Goal: Task Accomplishment & Management: Use online tool/utility

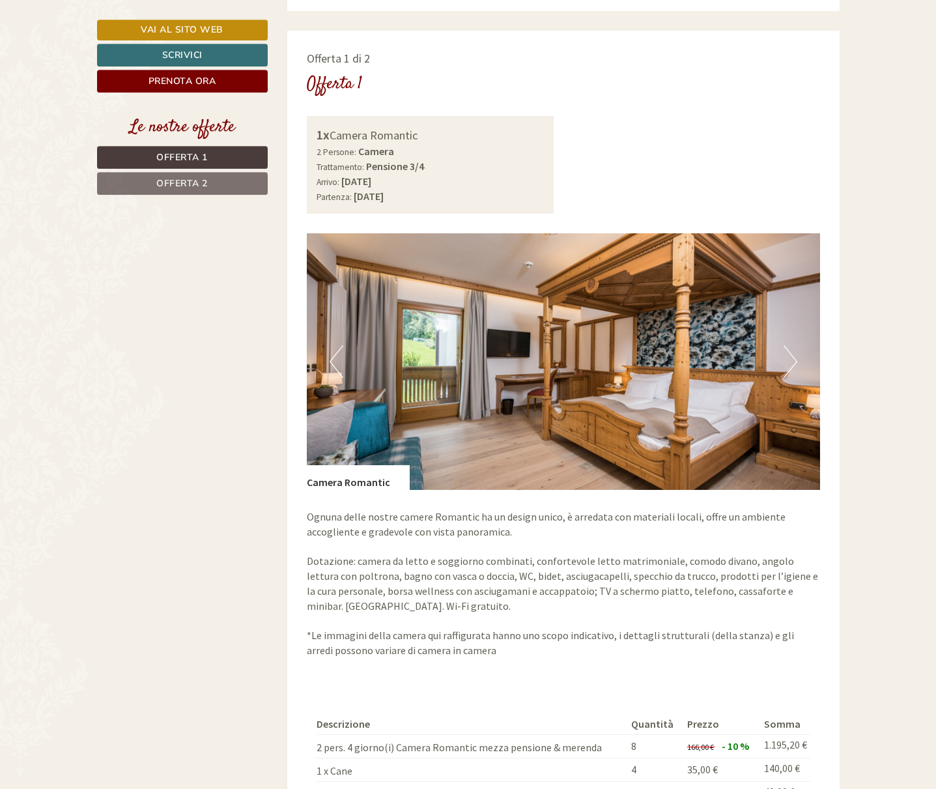
scroll to position [1016, 0]
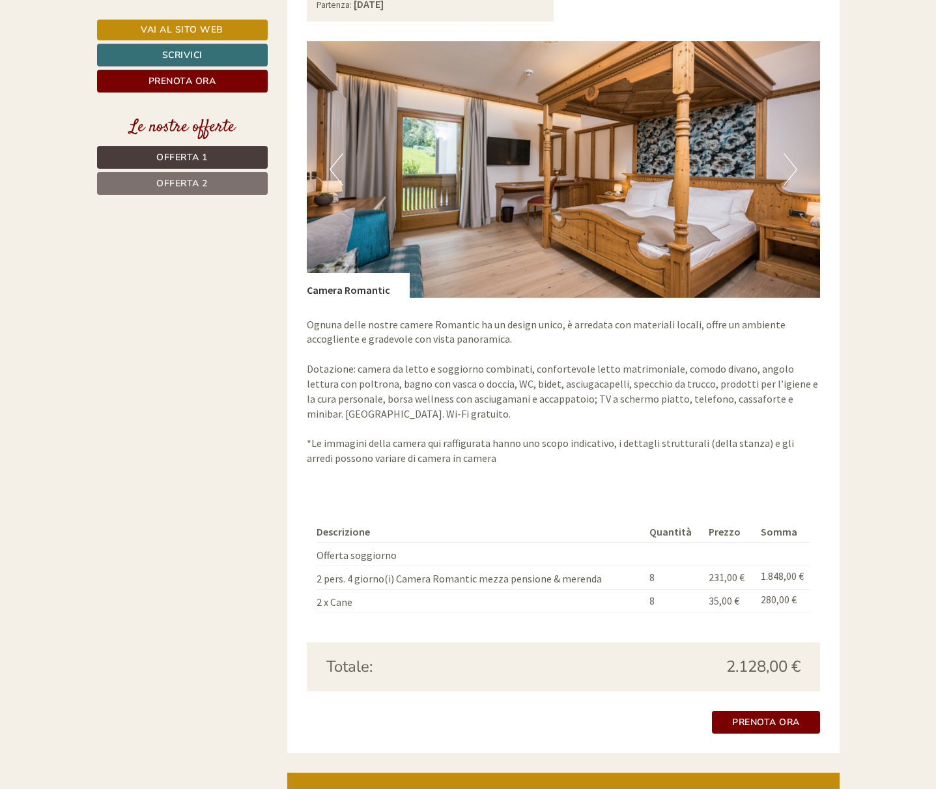
scroll to position [2059, 0]
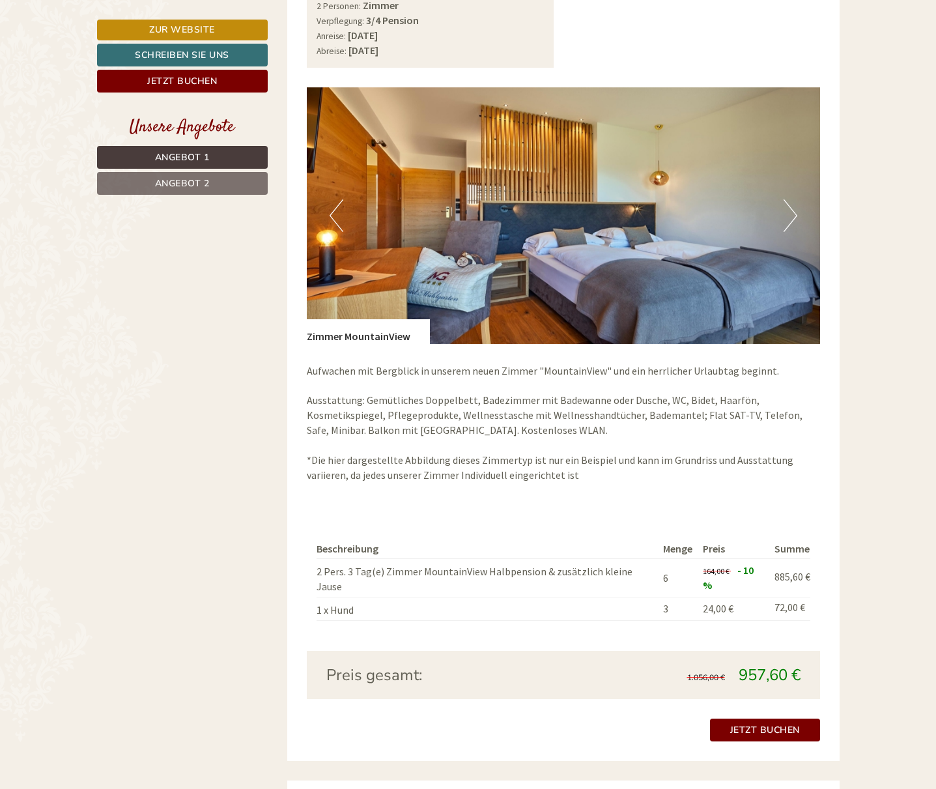
scroll to position [996, 0]
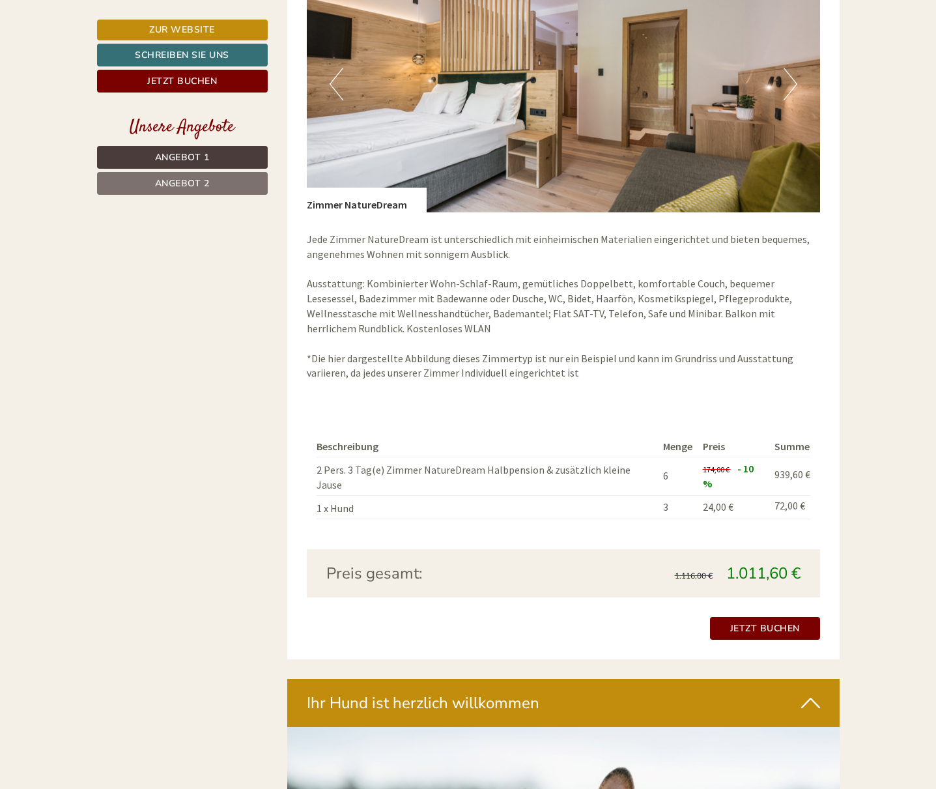
scroll to position [1926, 0]
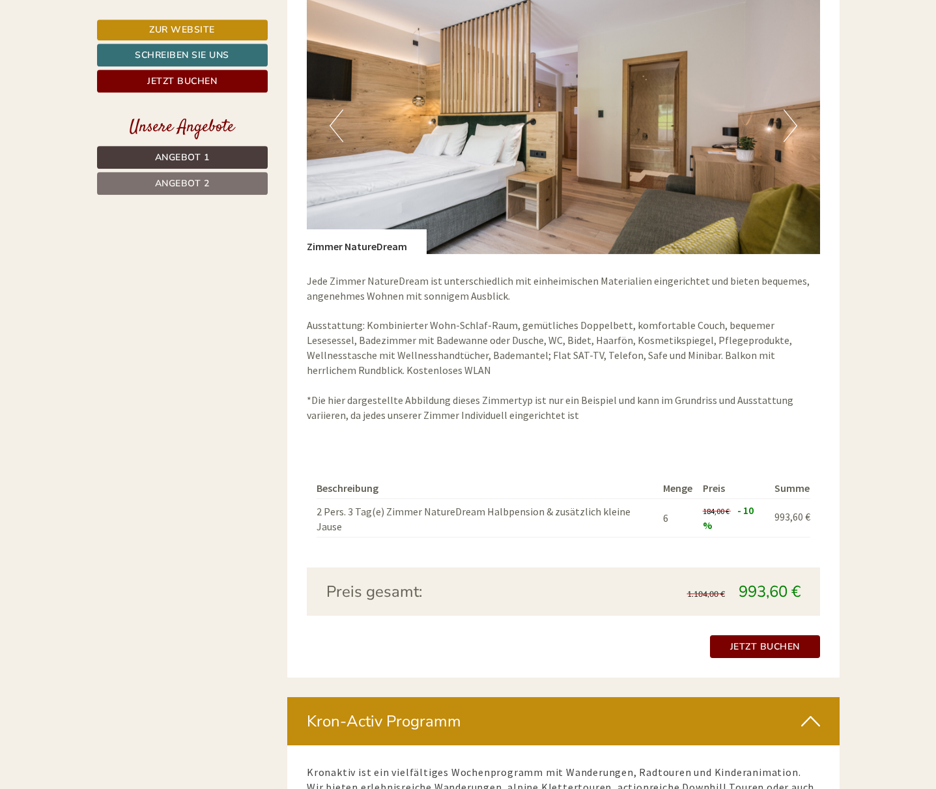
scroll to position [1860, 0]
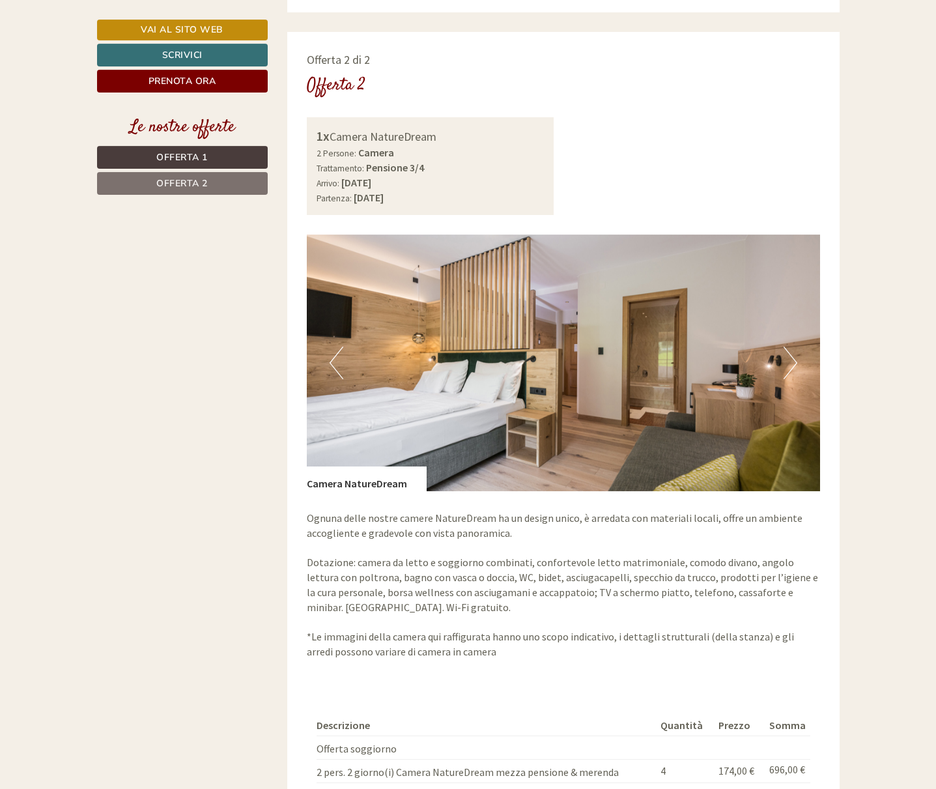
scroll to position [1793, 0]
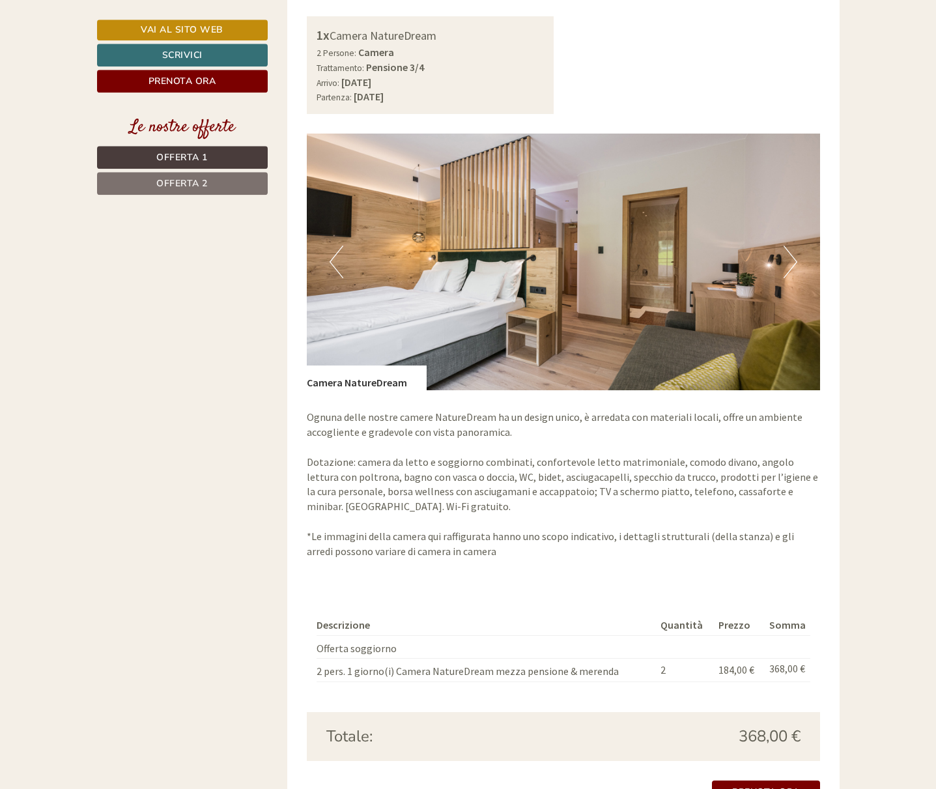
scroll to position [1860, 0]
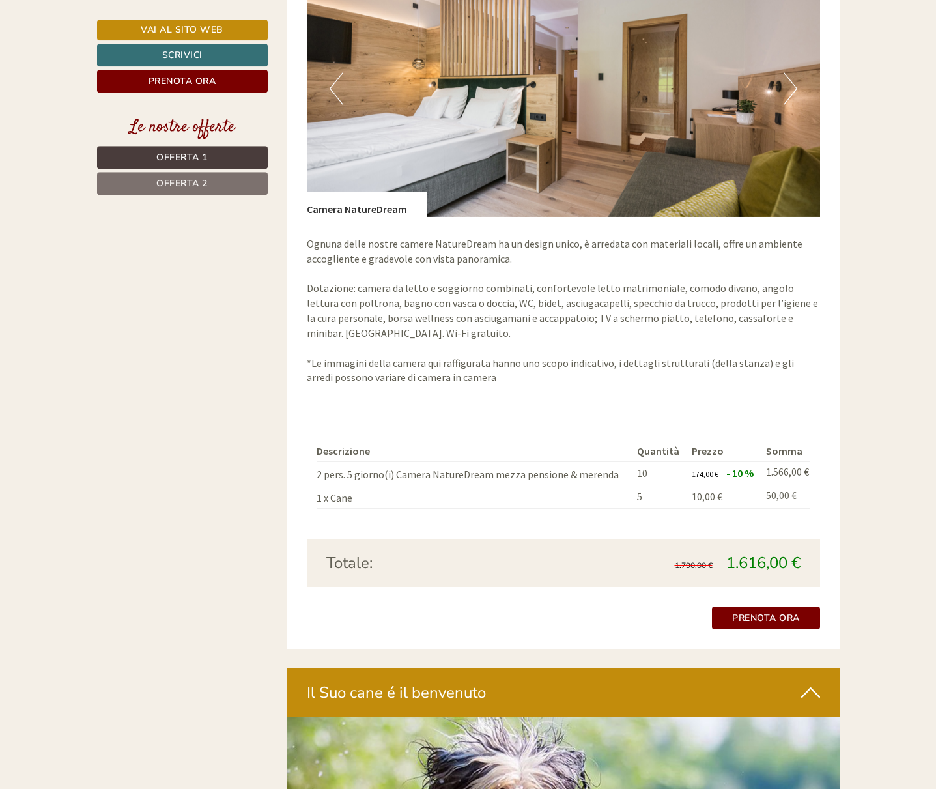
scroll to position [2059, 0]
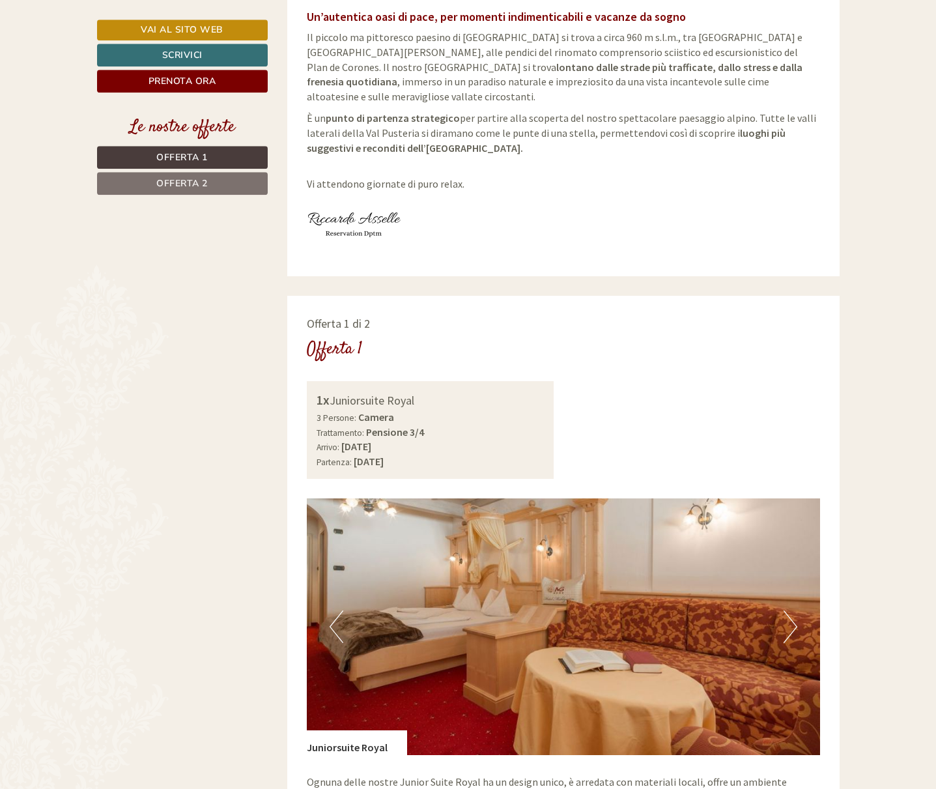
scroll to position [399, 0]
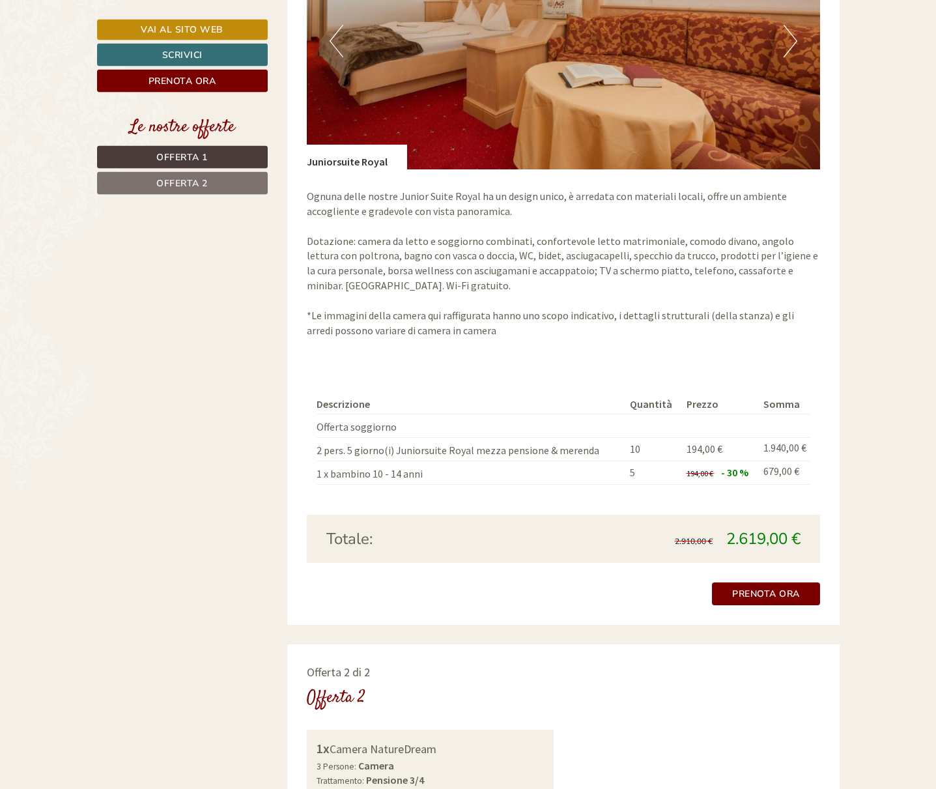
scroll to position [930, 0]
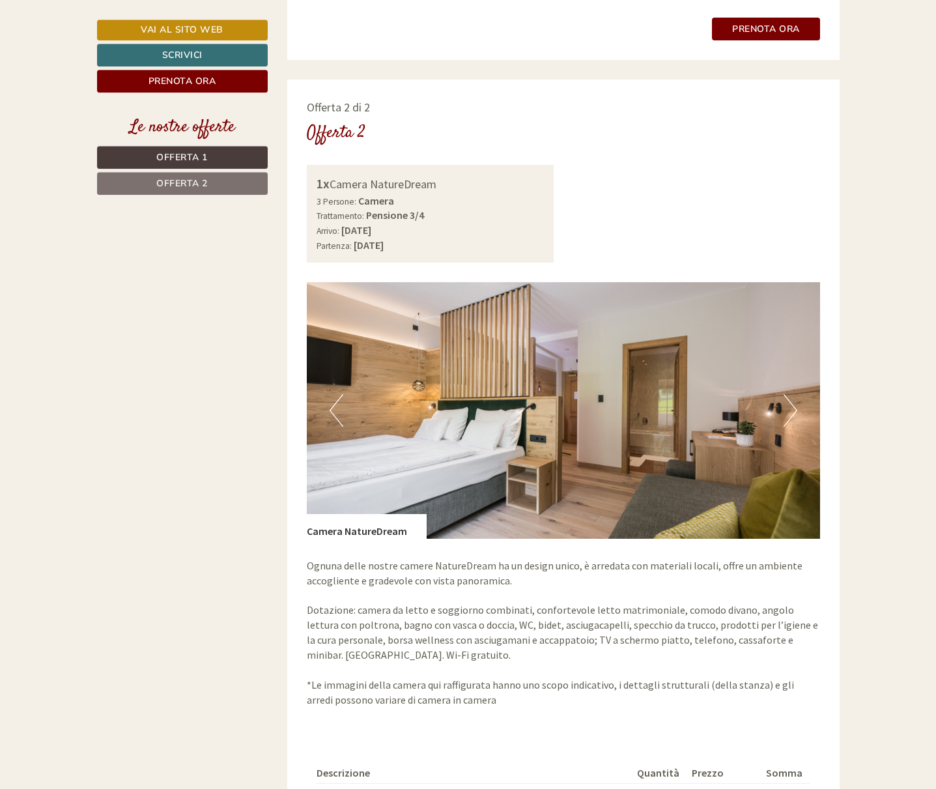
scroll to position [1793, 0]
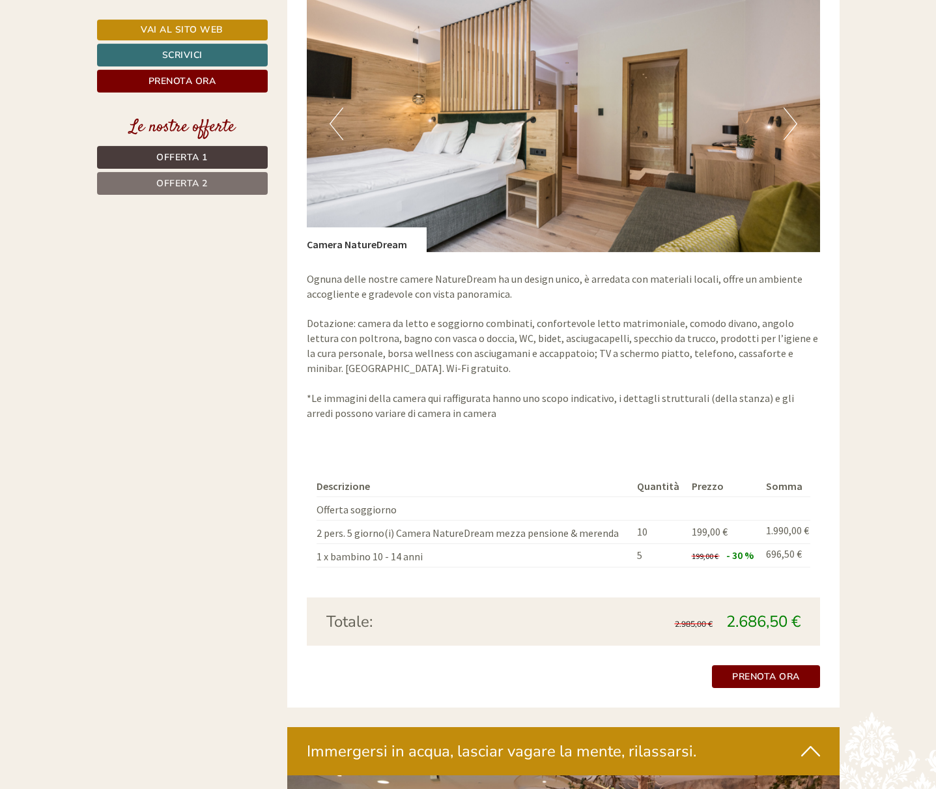
scroll to position [1993, 0]
